Goal: Information Seeking & Learning: Learn about a topic

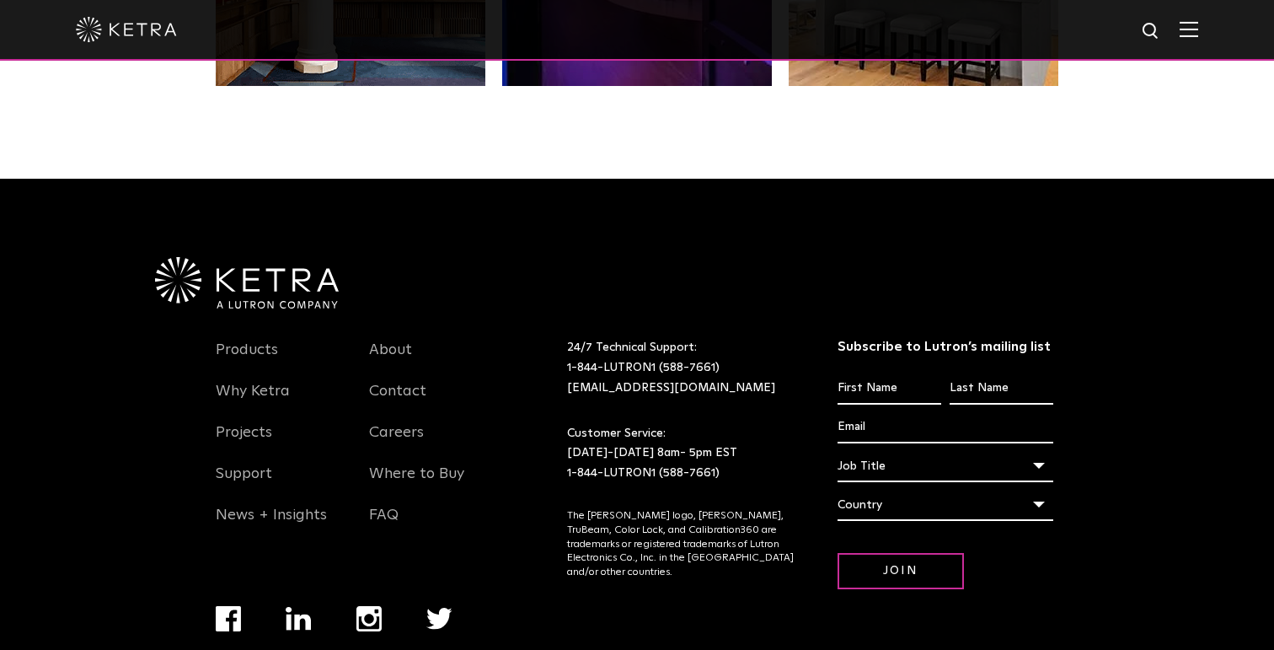
scroll to position [3541, 0]
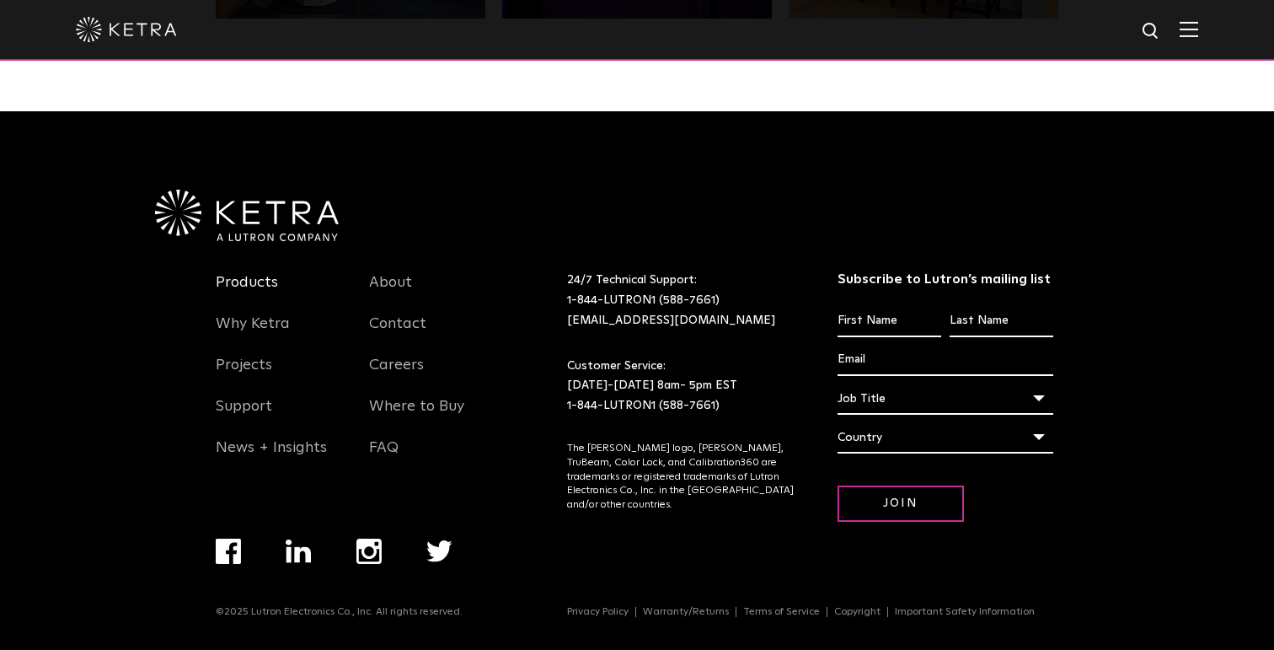
click at [259, 282] on link "Products" at bounding box center [247, 292] width 62 height 39
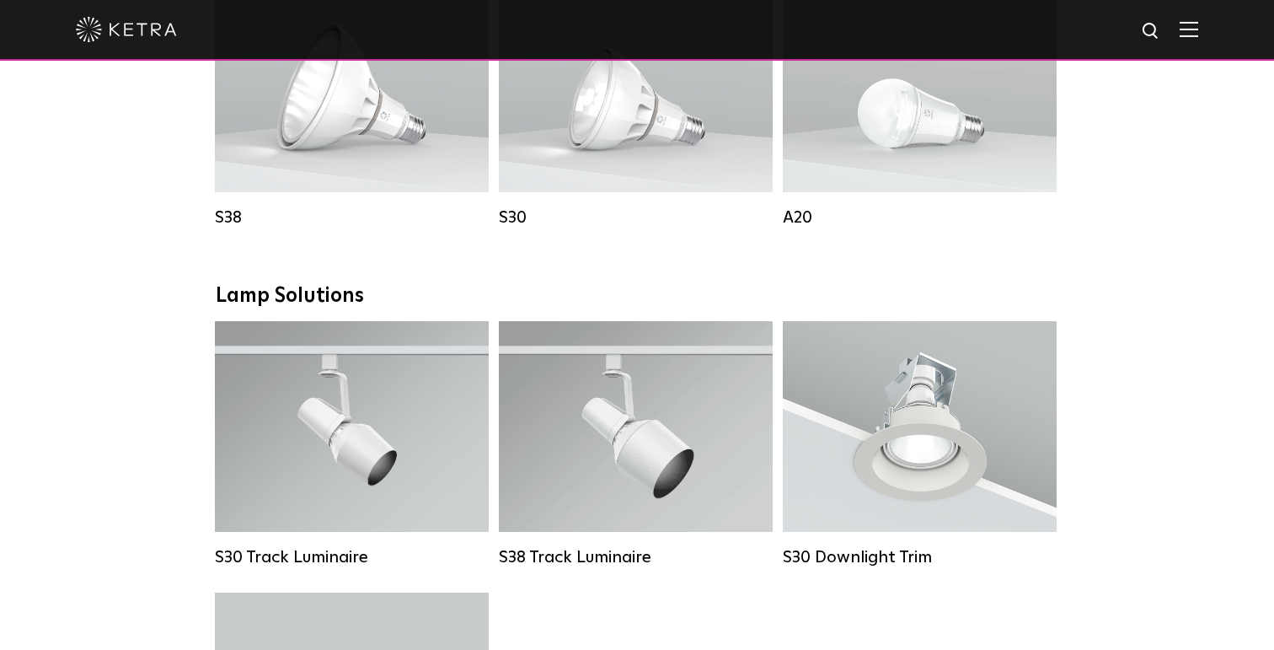
scroll to position [1311, 0]
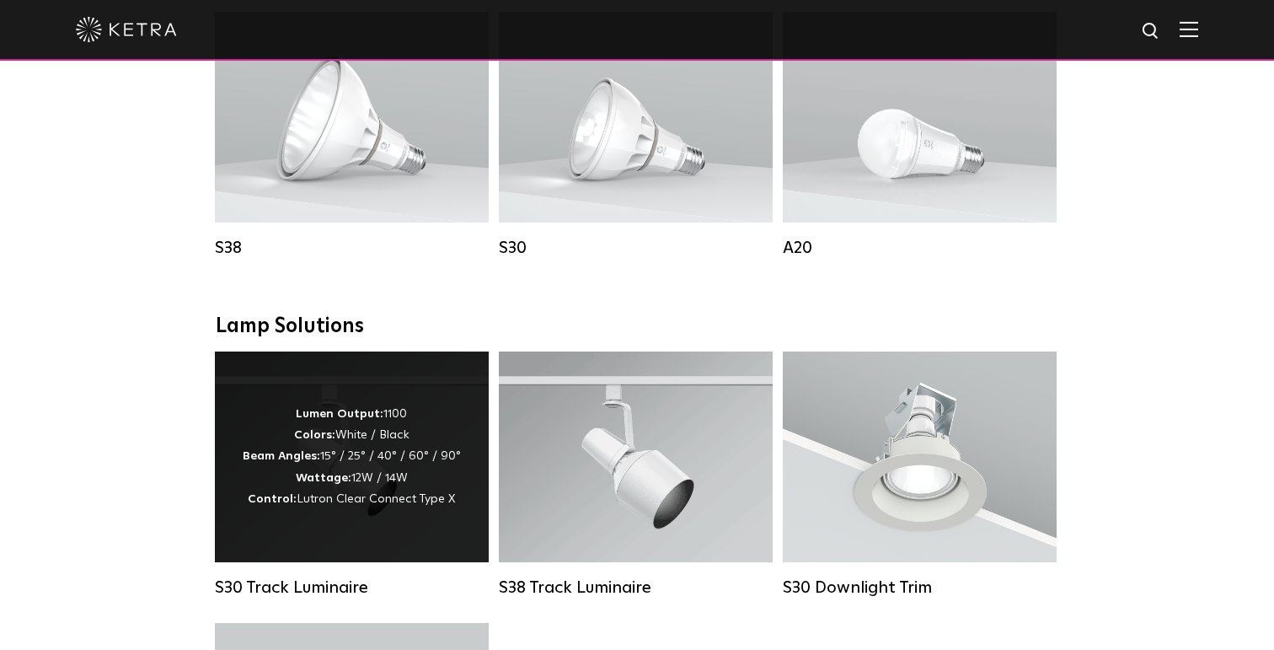
click at [334, 396] on div "Lumen Output: 1100 Colors: White / Black Beam Angles: 15° / 25° / 40° / 60° / 9…" at bounding box center [352, 456] width 274 height 211
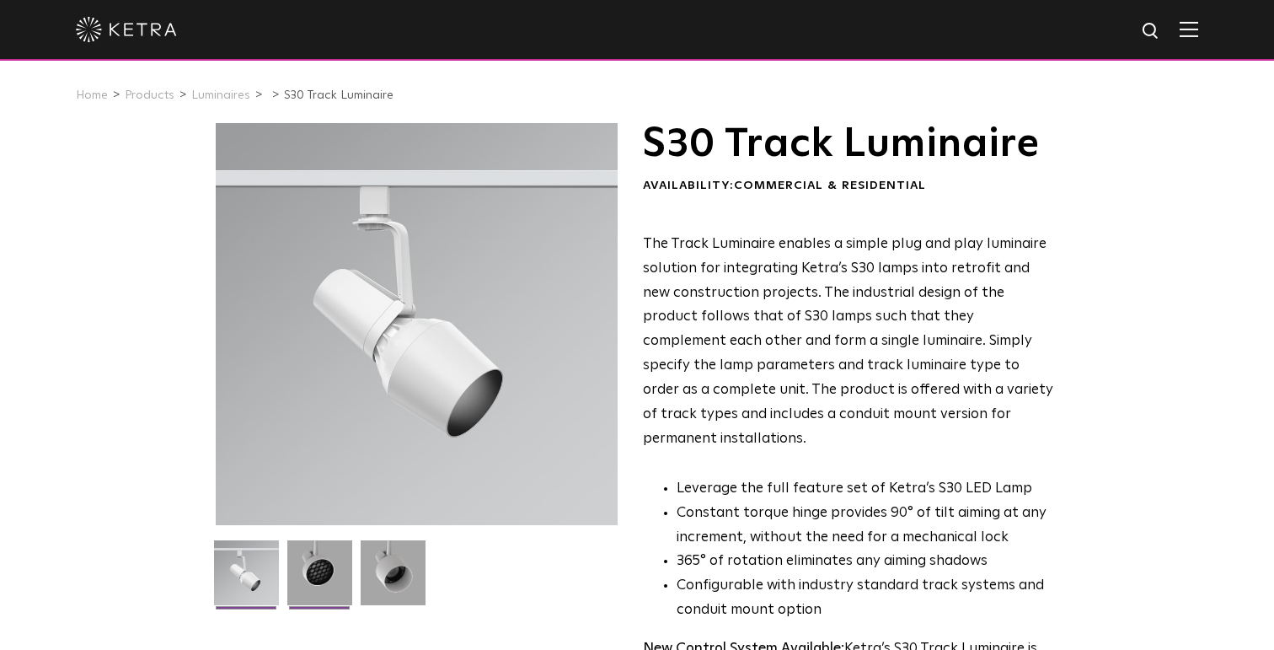
click at [326, 580] on img at bounding box center [319, 579] width 65 height 78
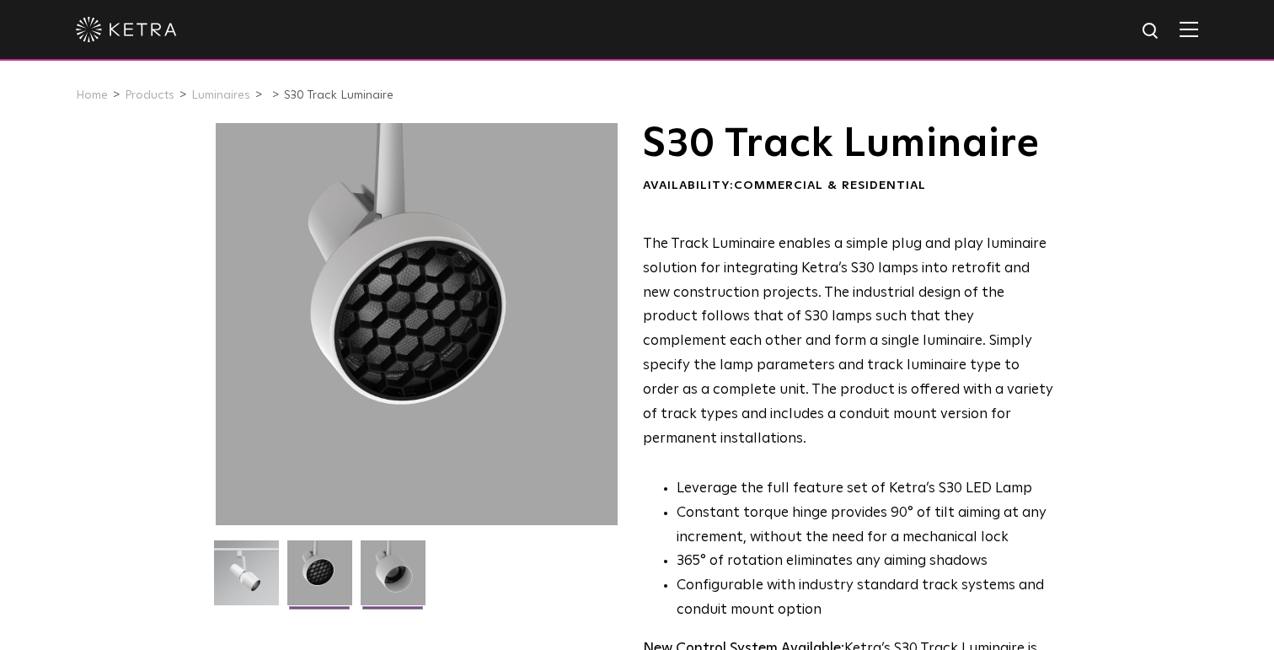
click at [397, 586] on img at bounding box center [393, 579] width 65 height 78
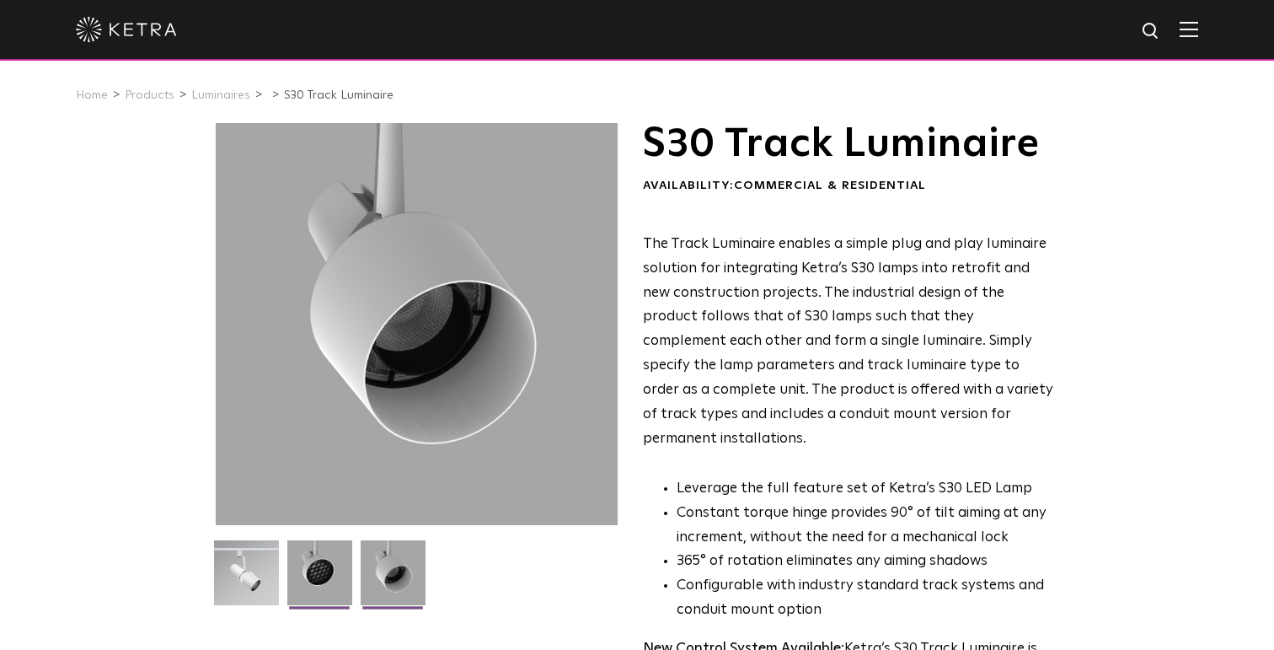
click at [348, 591] on img at bounding box center [319, 579] width 65 height 78
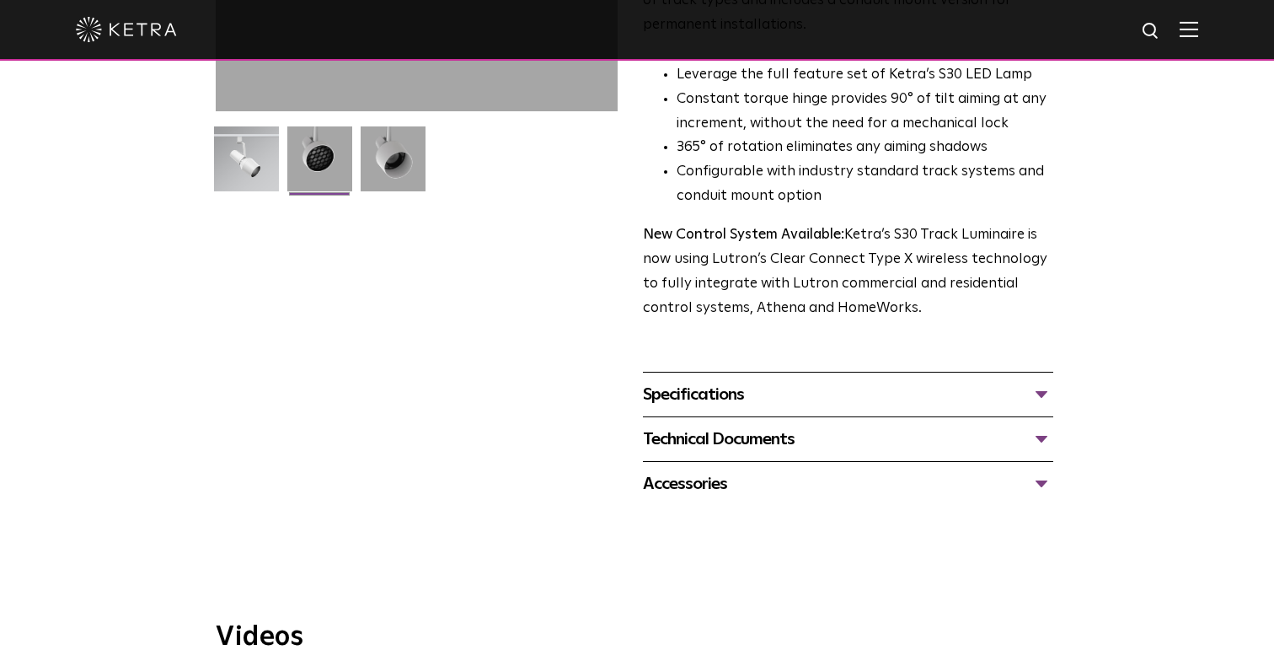
scroll to position [442, 0]
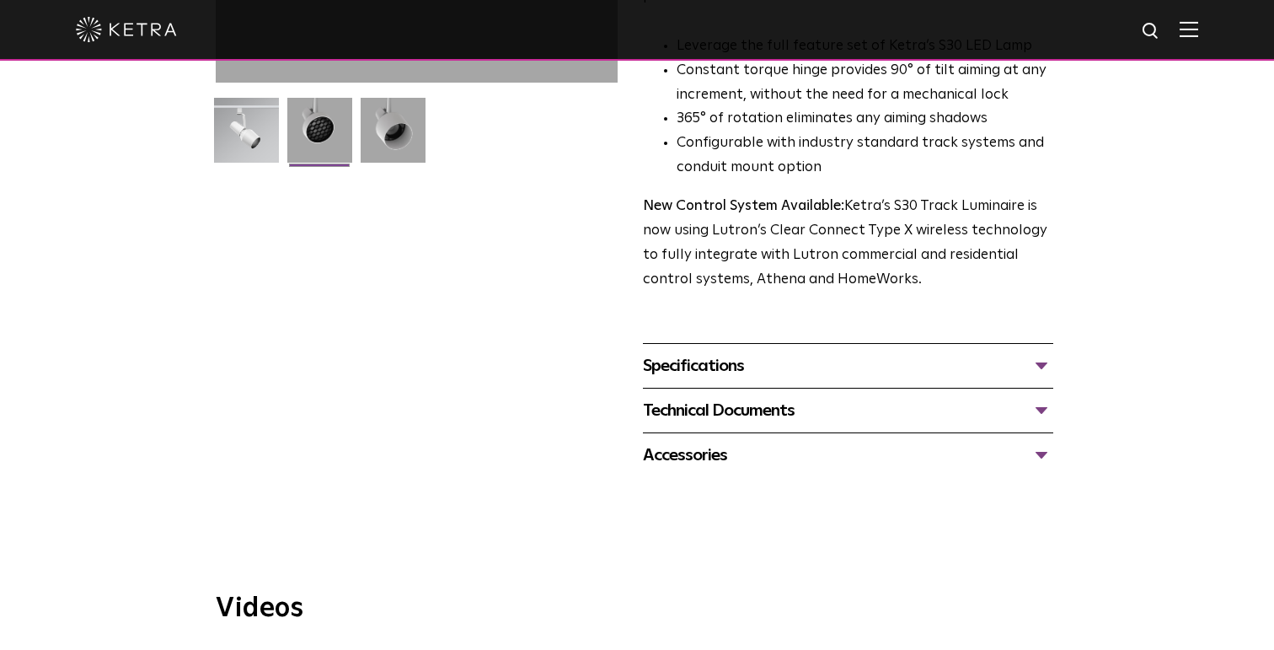
click at [784, 352] on div "Specifications" at bounding box center [848, 365] width 410 height 27
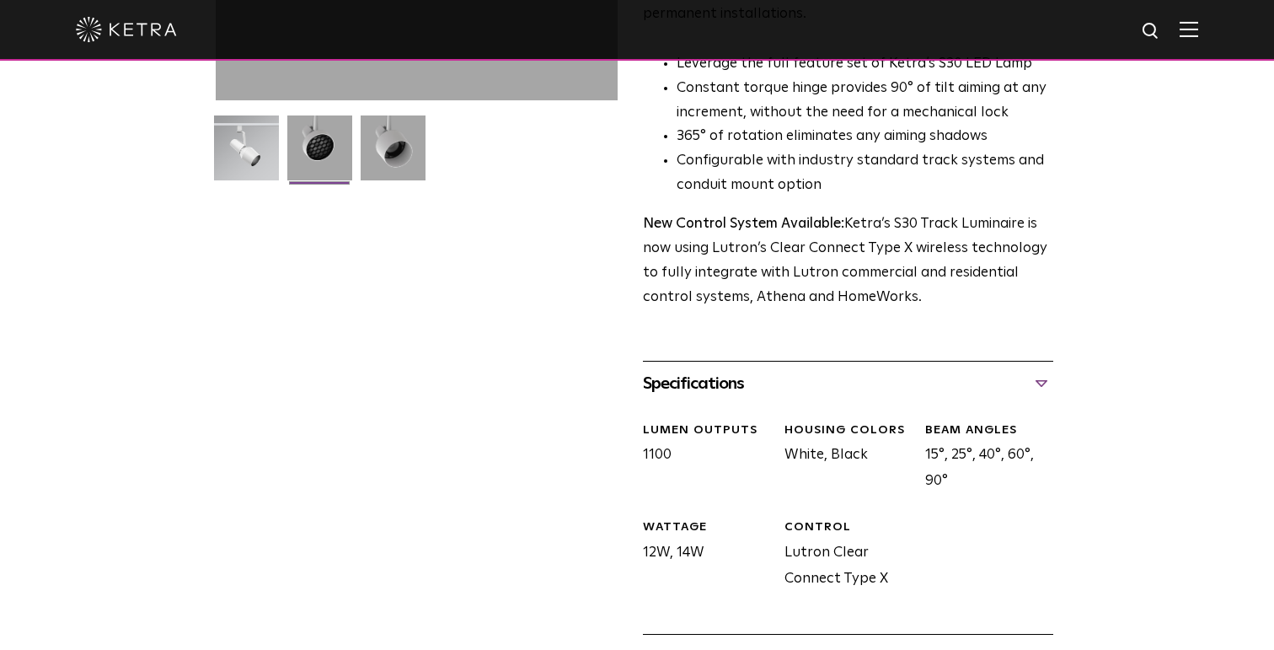
scroll to position [0, 0]
